Goal: Complete application form: Complete application form

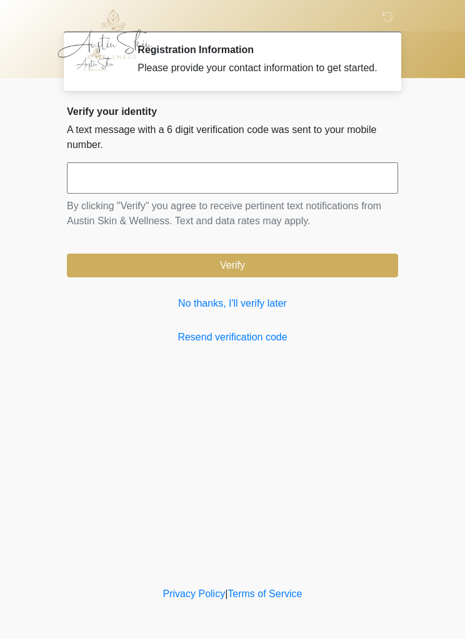
click at [99, 191] on input "text" at bounding box center [232, 178] width 331 height 31
click at [206, 311] on link "No thanks, I'll verify later" at bounding box center [232, 303] width 331 height 15
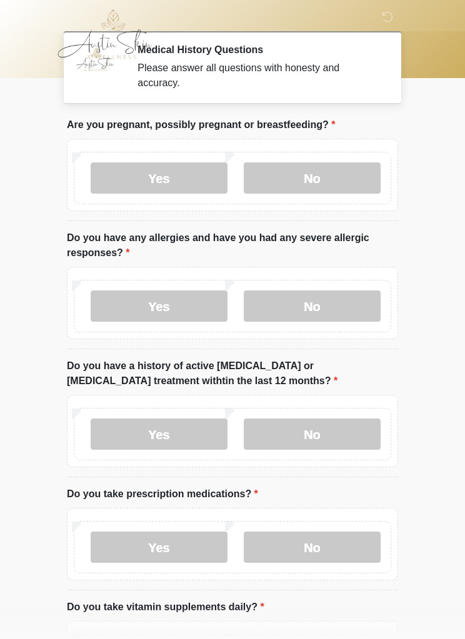
click at [319, 186] on label "No" at bounding box center [312, 178] width 137 height 31
click at [329, 306] on label "No" at bounding box center [312, 306] width 137 height 31
click at [333, 431] on label "No" at bounding box center [312, 434] width 137 height 31
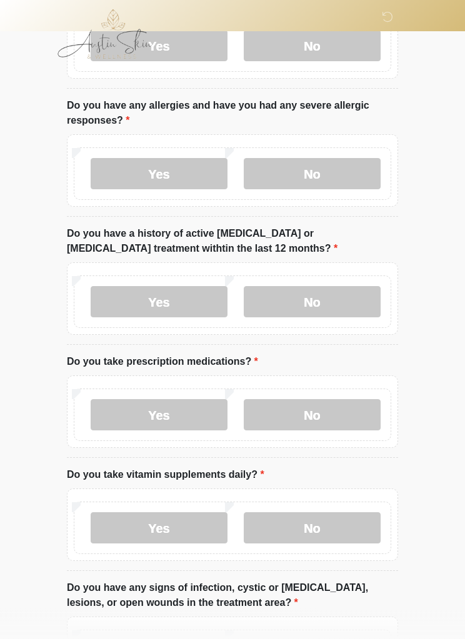
scroll to position [144, 0]
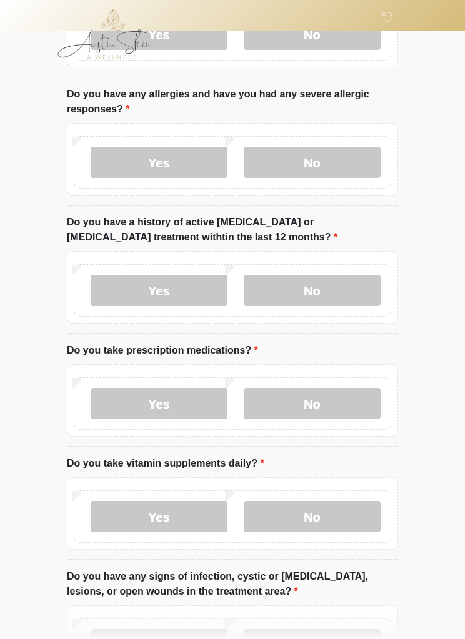
click at [176, 412] on label "Yes" at bounding box center [159, 403] width 137 height 31
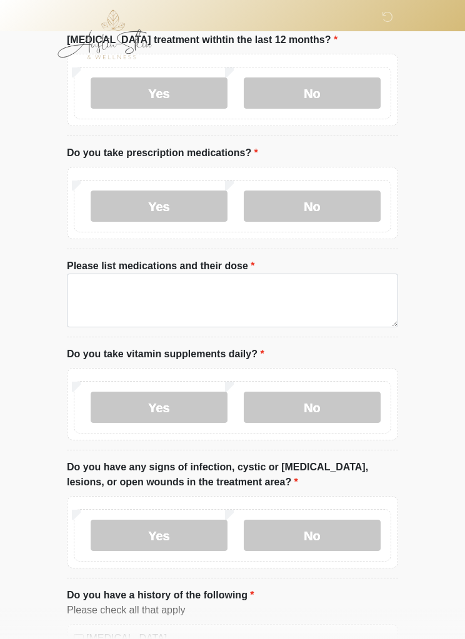
scroll to position [340, 0]
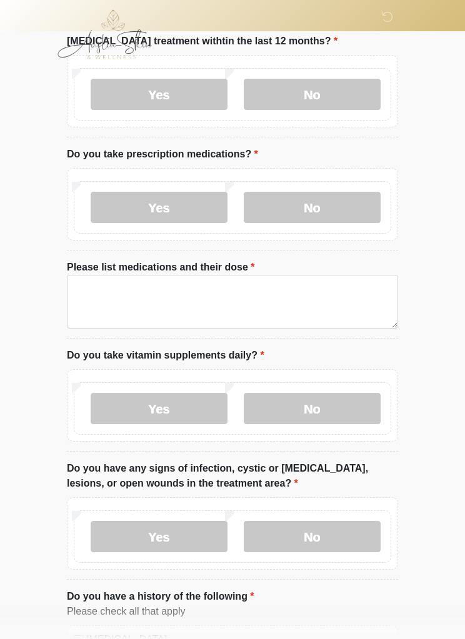
click at [328, 406] on label "No" at bounding box center [312, 408] width 137 height 31
click at [331, 538] on label "No" at bounding box center [312, 536] width 137 height 31
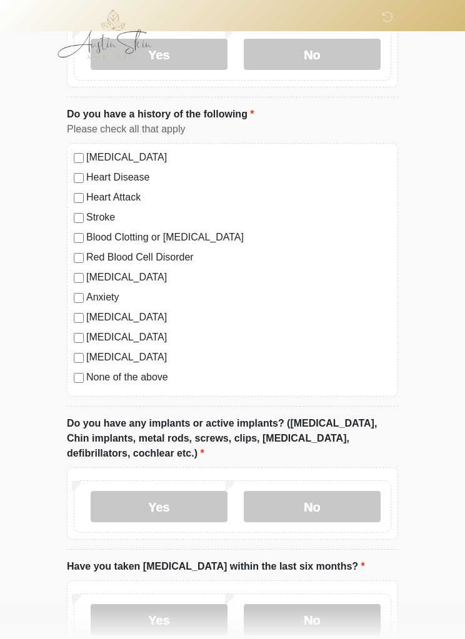
scroll to position [822, 0]
click at [174, 504] on label "Yes" at bounding box center [159, 507] width 137 height 31
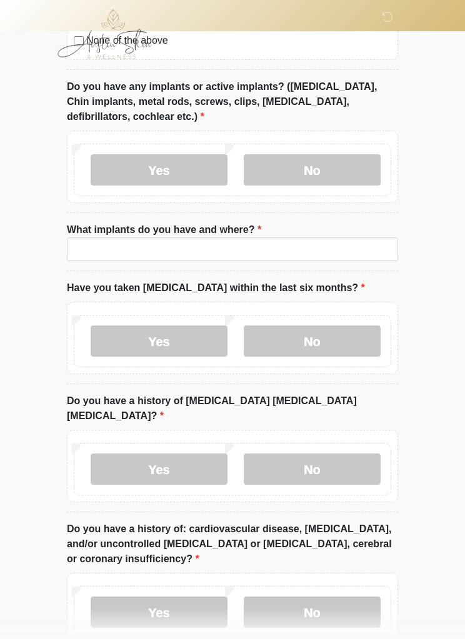
scroll to position [1156, 0]
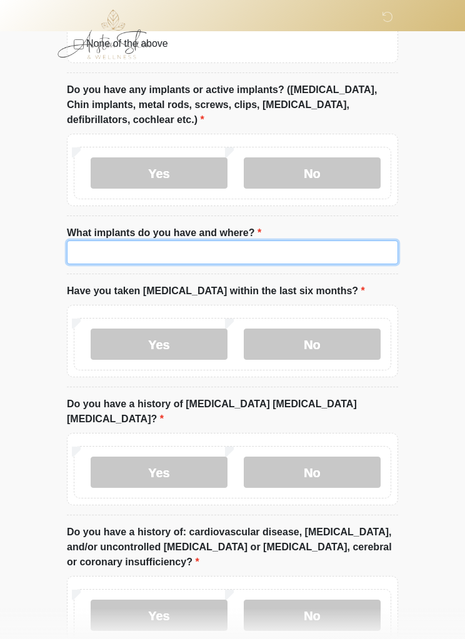
click at [93, 254] on input "What implants do you have and where?" at bounding box center [232, 253] width 331 height 24
type input "******"
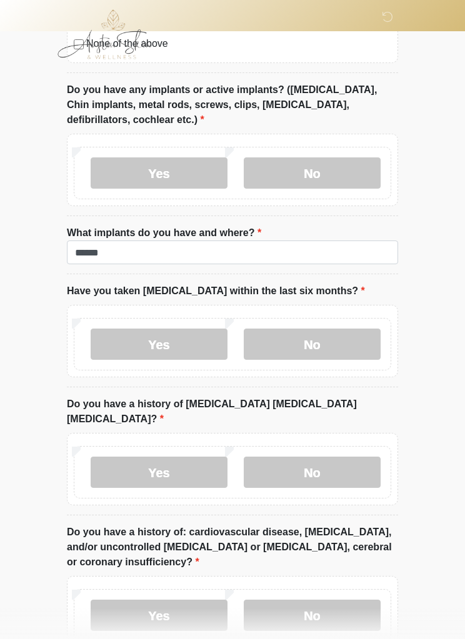
click at [169, 352] on label "Yes" at bounding box center [159, 344] width 137 height 31
click at [328, 458] on label "No" at bounding box center [312, 472] width 137 height 31
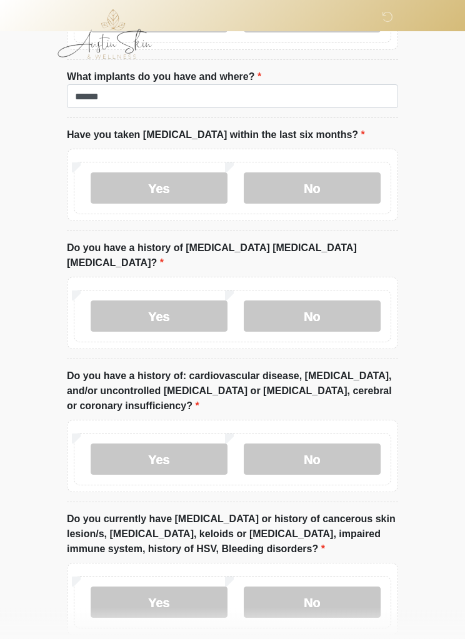
scroll to position [1340, 0]
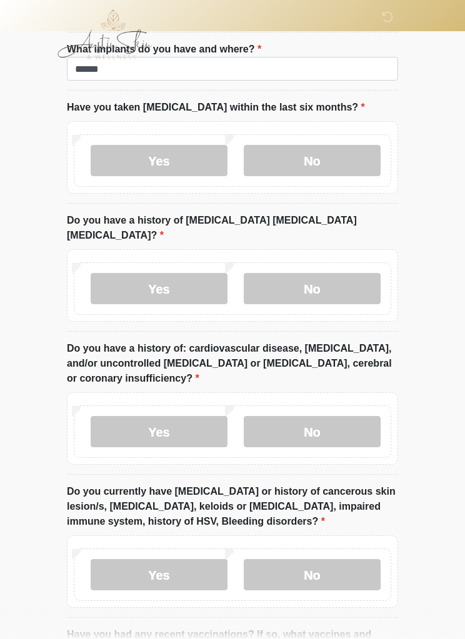
click at [169, 416] on label "Yes" at bounding box center [159, 431] width 137 height 31
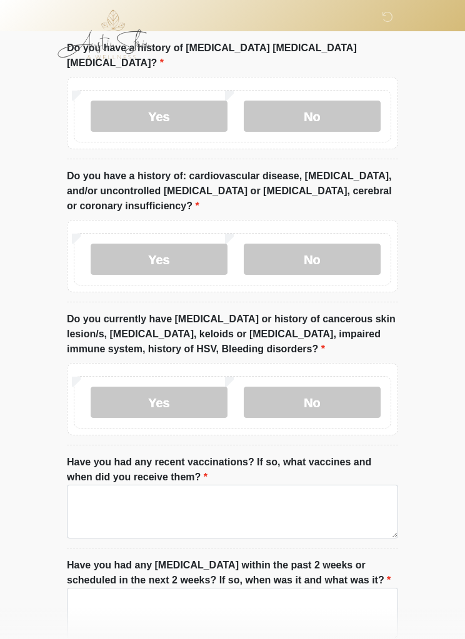
scroll to position [1517, 0]
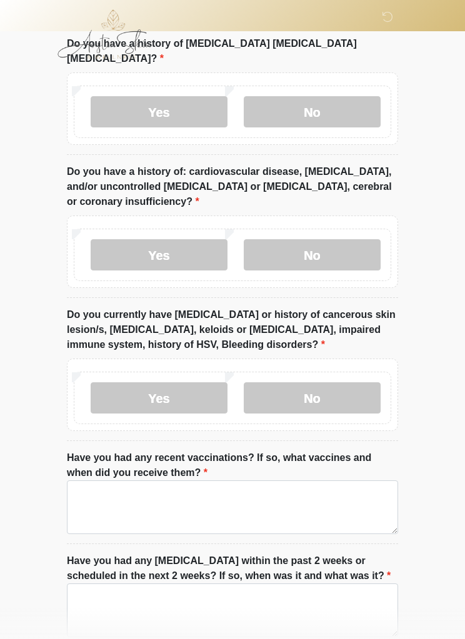
click at [160, 383] on label "Yes" at bounding box center [159, 398] width 137 height 31
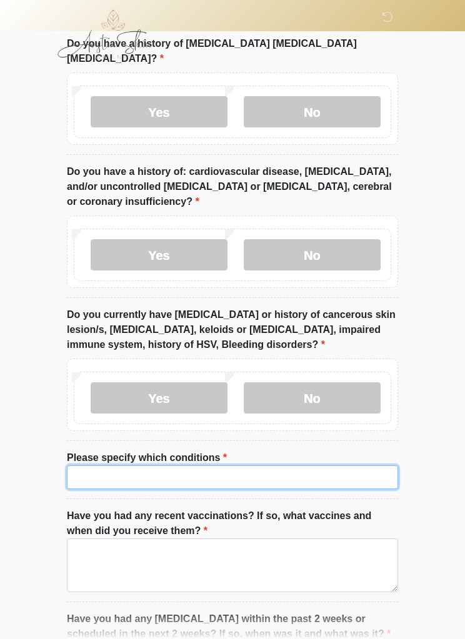
click at [88, 466] on input "Please specify which conditions" at bounding box center [232, 478] width 331 height 24
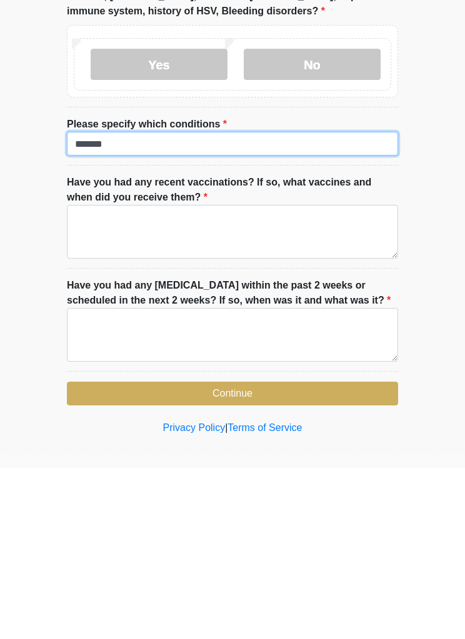
scroll to position [1679, 0]
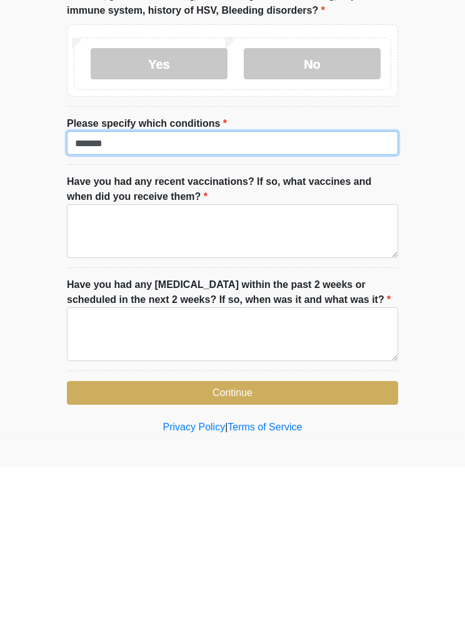
type input "******"
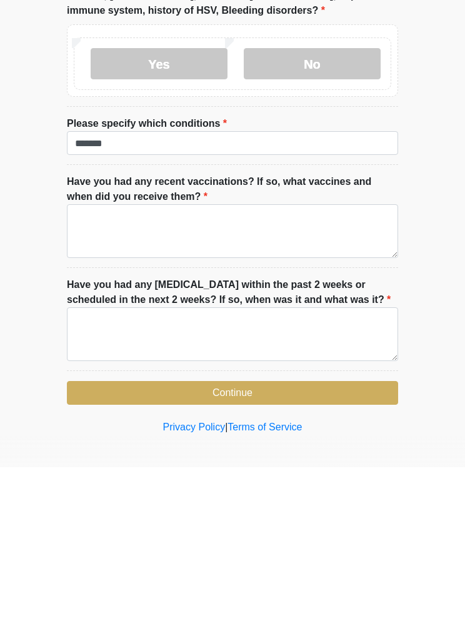
click at [242, 553] on button "Continue" at bounding box center [232, 565] width 331 height 24
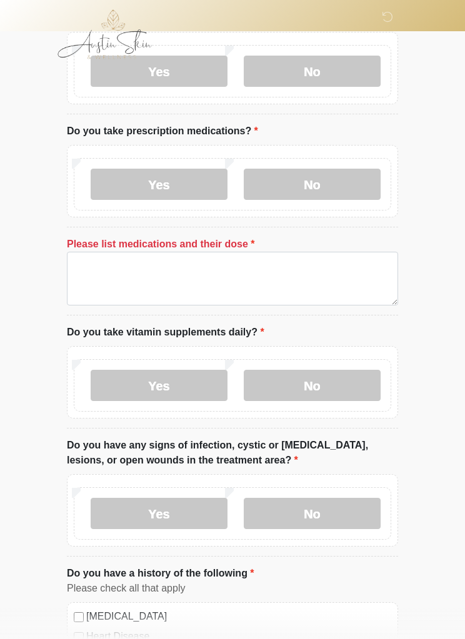
scroll to position [363, 0]
click at [280, 171] on label "No" at bounding box center [312, 184] width 137 height 31
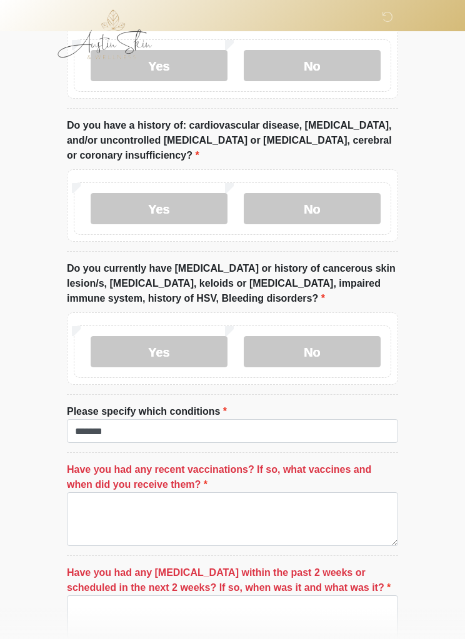
scroll to position [1550, 0]
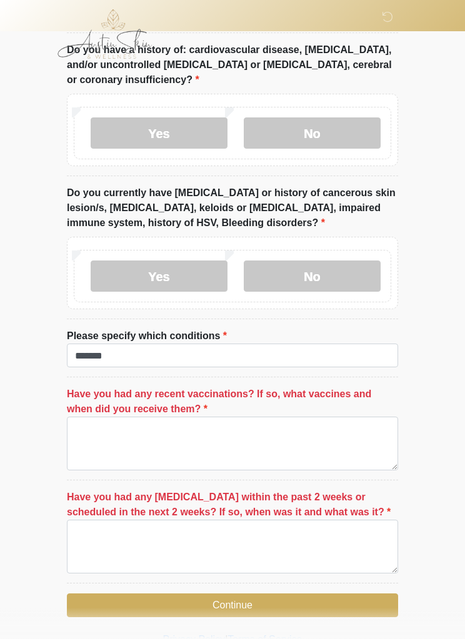
click at [320, 602] on button "Continue" at bounding box center [232, 606] width 331 height 24
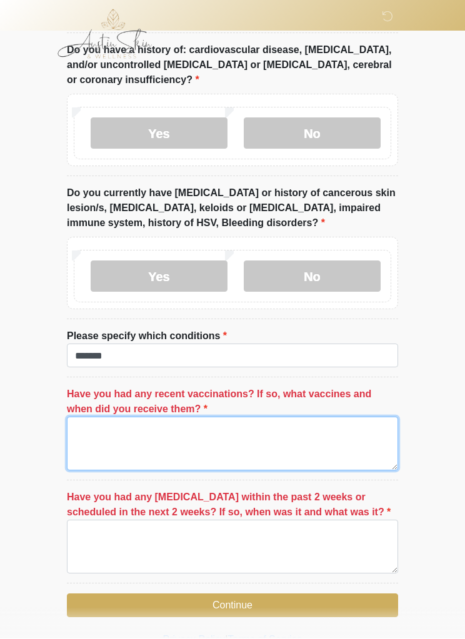
click at [281, 424] on textarea "Have you had any recent vaccinations? If so, what vaccines and when did you rec…" at bounding box center [232, 445] width 331 height 54
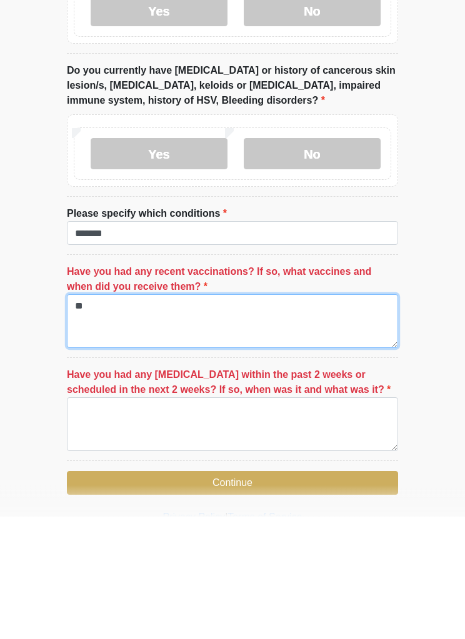
type textarea "**"
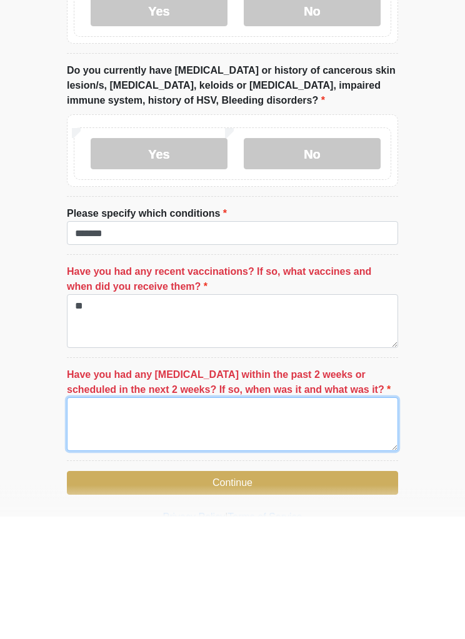
click at [257, 521] on textarea "Have you had any dental procedures within the past 2 weeks or scheduled in the …" at bounding box center [232, 548] width 331 height 54
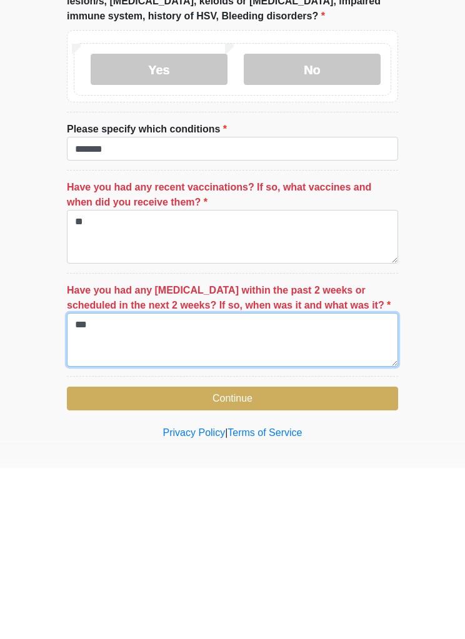
type textarea "**"
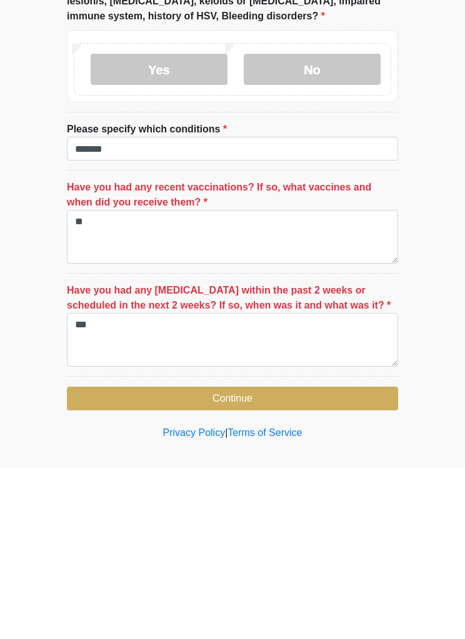
click at [329, 559] on button "Continue" at bounding box center [232, 571] width 331 height 24
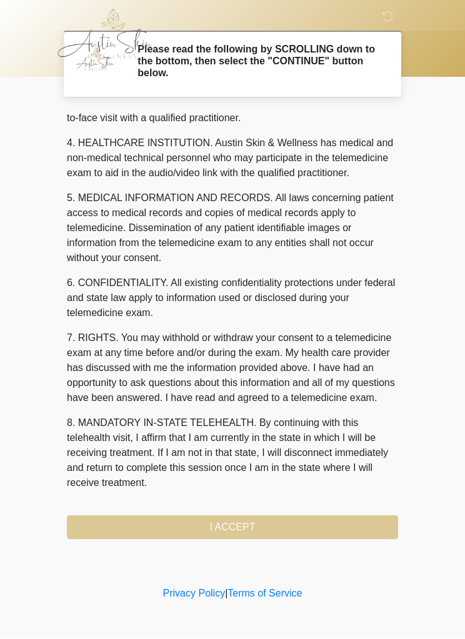
scroll to position [366, 0]
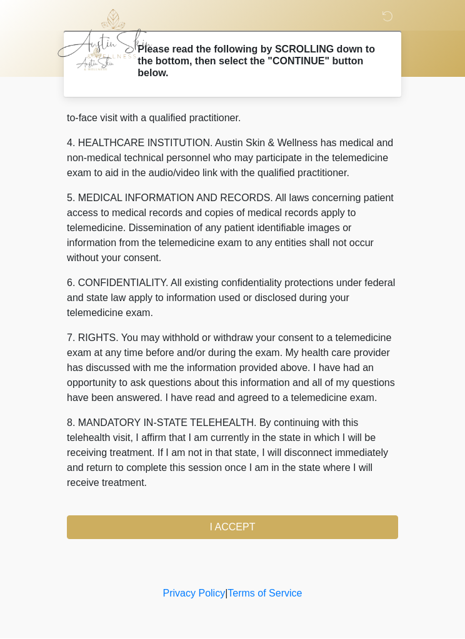
click at [282, 533] on button "I ACCEPT" at bounding box center [232, 528] width 331 height 24
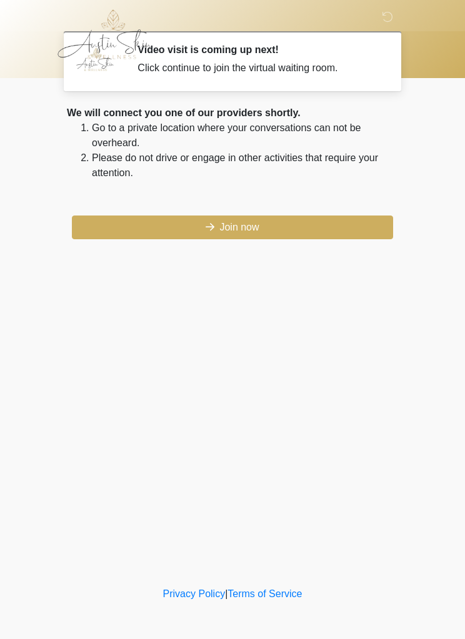
click at [304, 236] on button "Join now" at bounding box center [232, 228] width 321 height 24
